Goal: Find contact information: Find contact information

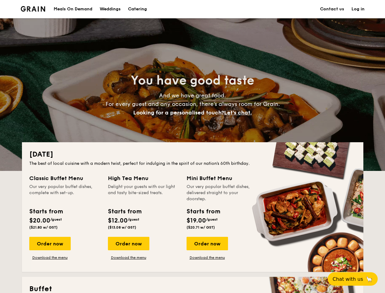
click at [193, 146] on div "[DATE] The best of local cuisine with a modern twist, perfect for indulging in …" at bounding box center [193, 207] width 342 height 130
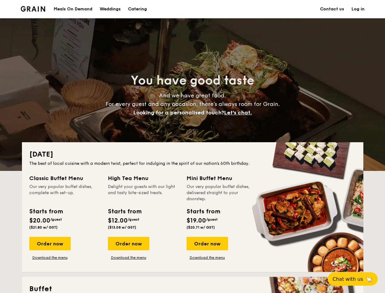
click at [358, 9] on link "Log in" at bounding box center [358, 9] width 13 height 18
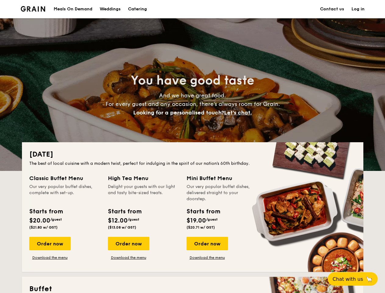
click at [240, 113] on span "Let's chat." at bounding box center [238, 112] width 28 height 7
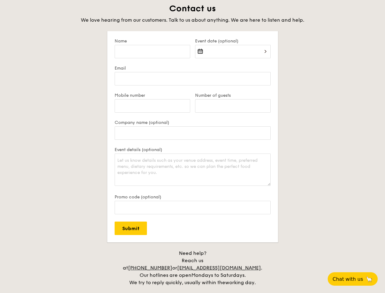
click at [356, 279] on span "Chat with us" at bounding box center [348, 279] width 31 height 6
